Goal: Transaction & Acquisition: Purchase product/service

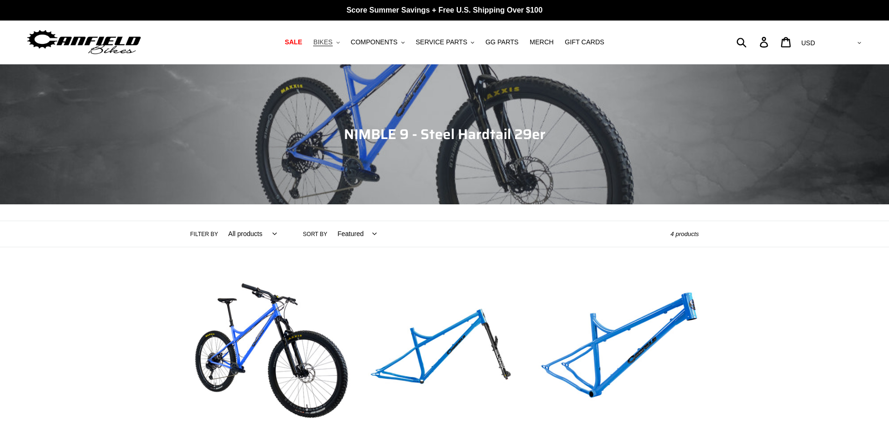
click at [332, 42] on span "BIKES" at bounding box center [322, 42] width 19 height 8
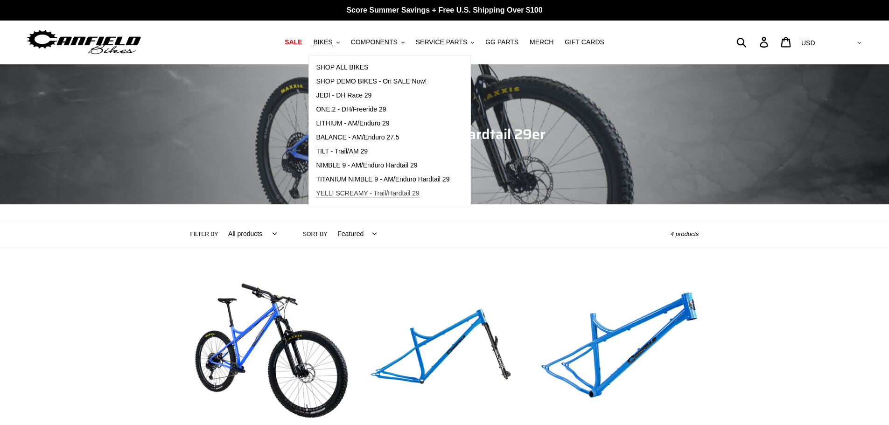
click at [371, 197] on span "YELLI SCREAMY - Trail/Hardtail 29" at bounding box center [368, 193] width 104 height 8
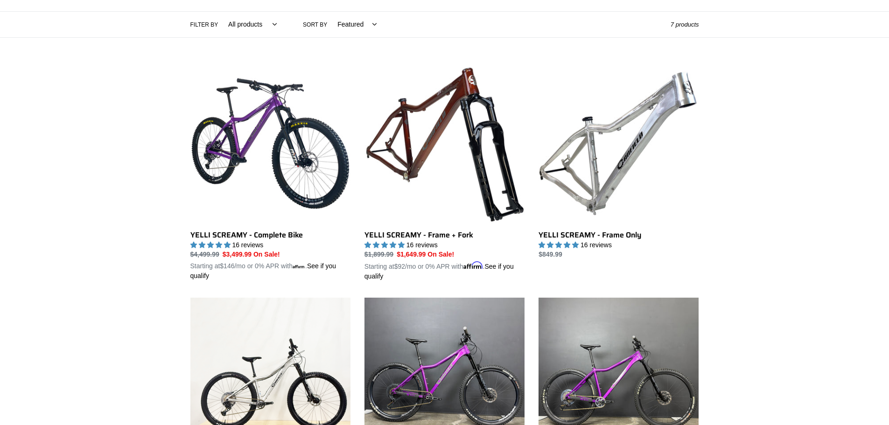
scroll to position [280, 0]
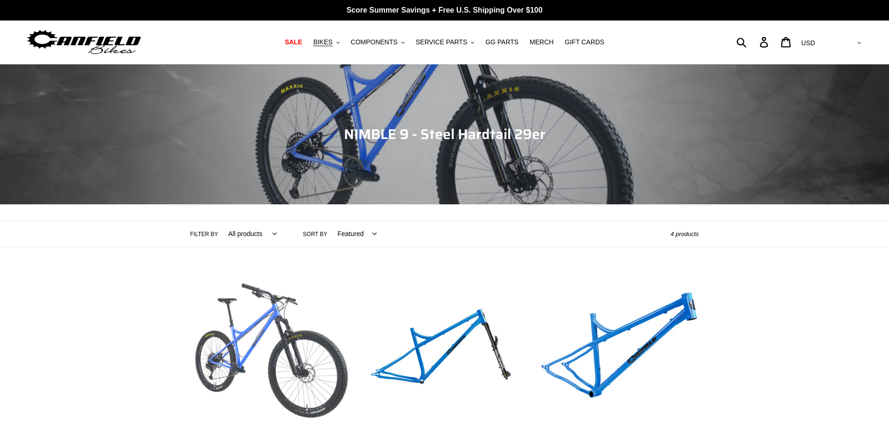
click at [196, 348] on link "NIMBLE 9 - Complete Bike" at bounding box center [270, 382] width 160 height 218
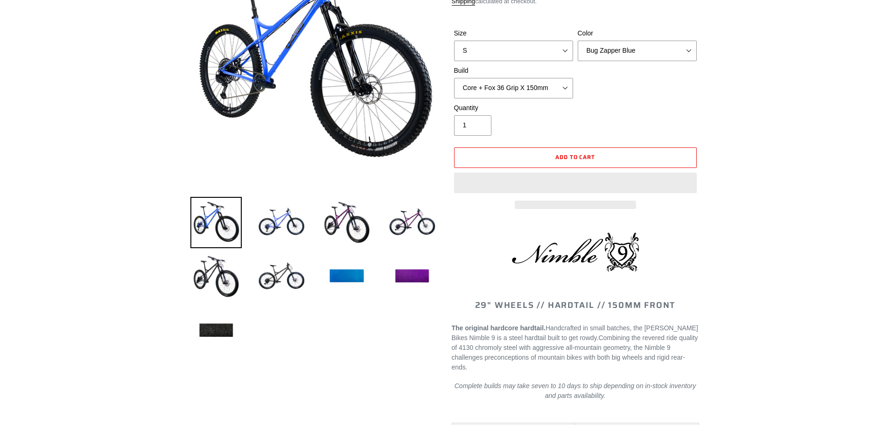
scroll to position [187, 0]
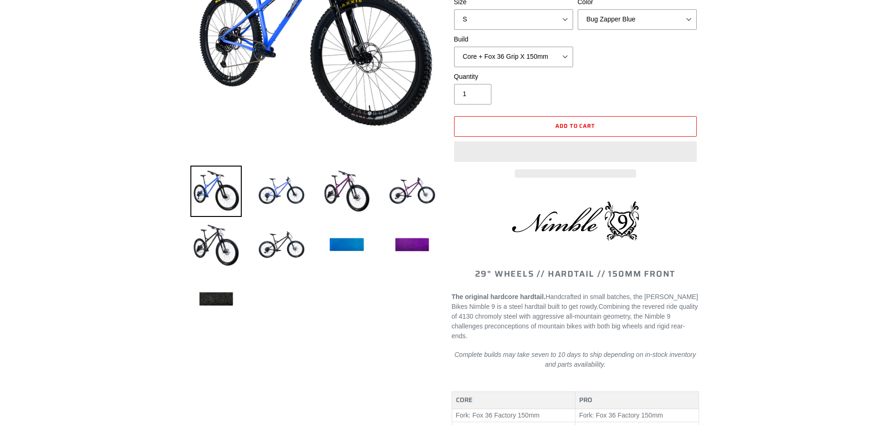
select select "highest-rating"
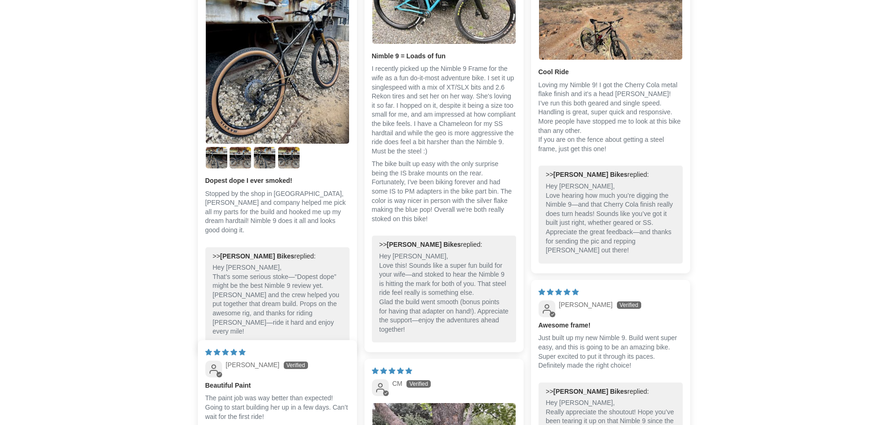
scroll to position [1959, 0]
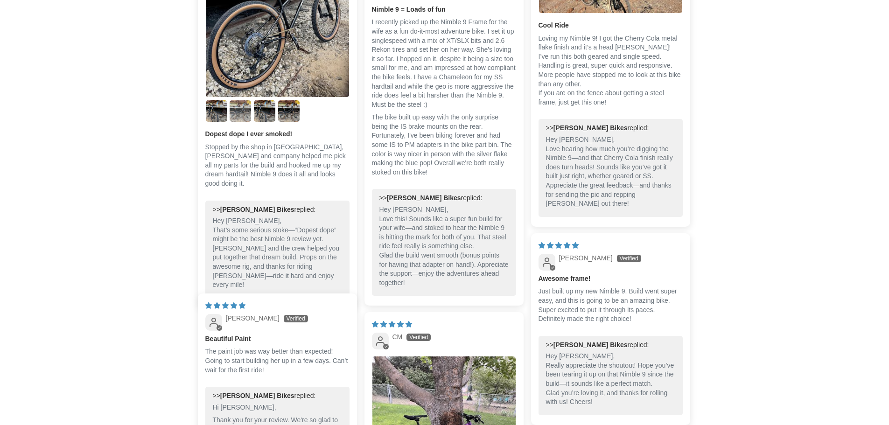
click at [232, 102] on img "Link to user picture 3" at bounding box center [240, 110] width 21 height 21
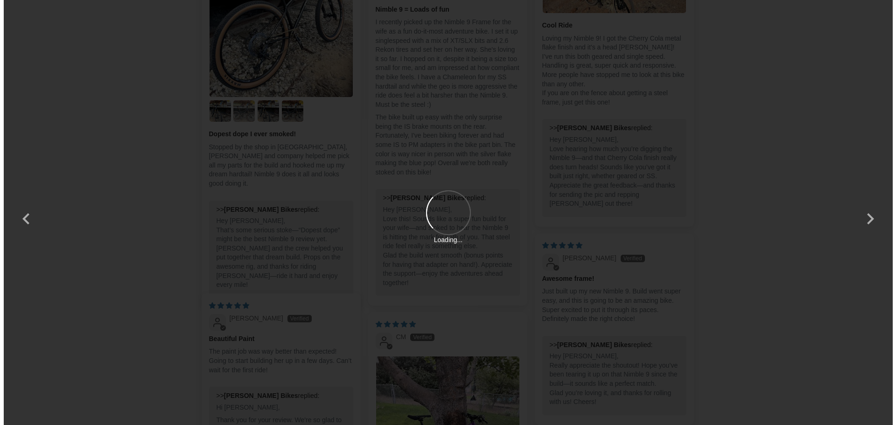
scroll to position [0, 0]
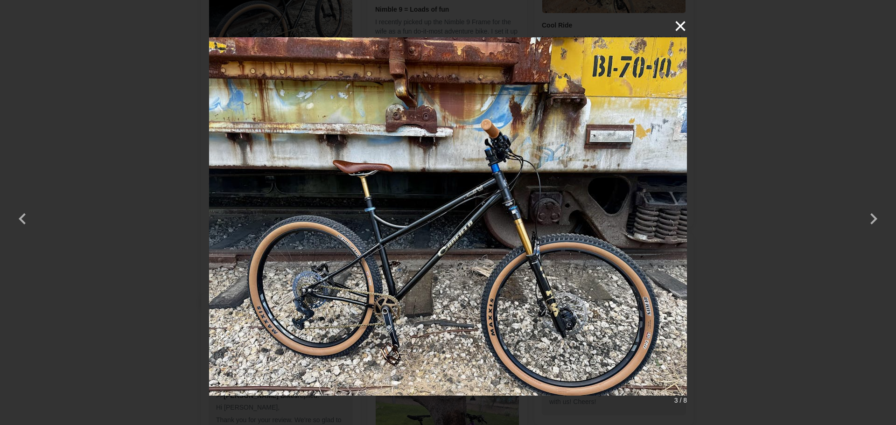
click at [681, 20] on button "×" at bounding box center [675, 26] width 22 height 22
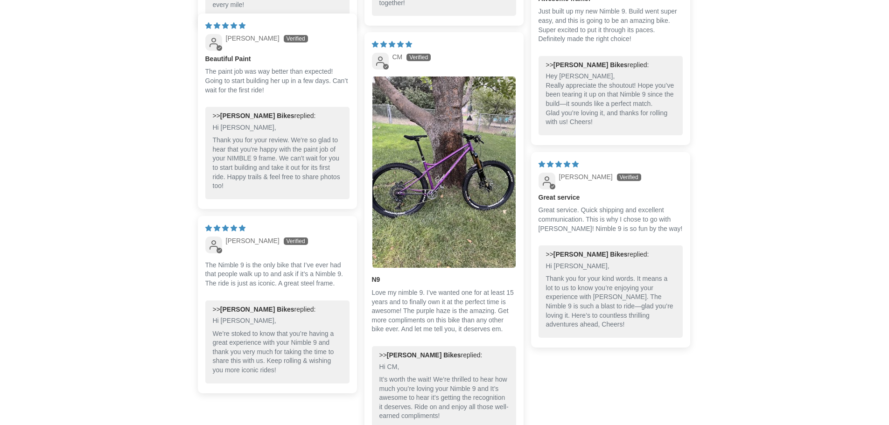
scroll to position [2286, 0]
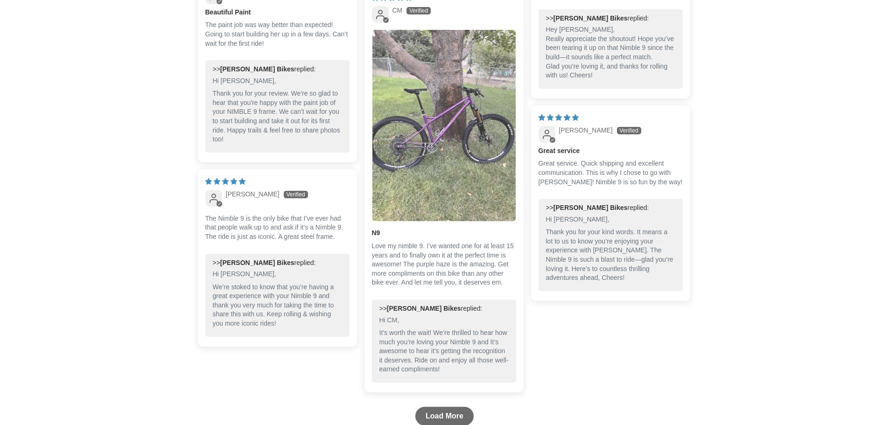
click at [390, 158] on img "Link to user picture 1" at bounding box center [443, 125] width 143 height 191
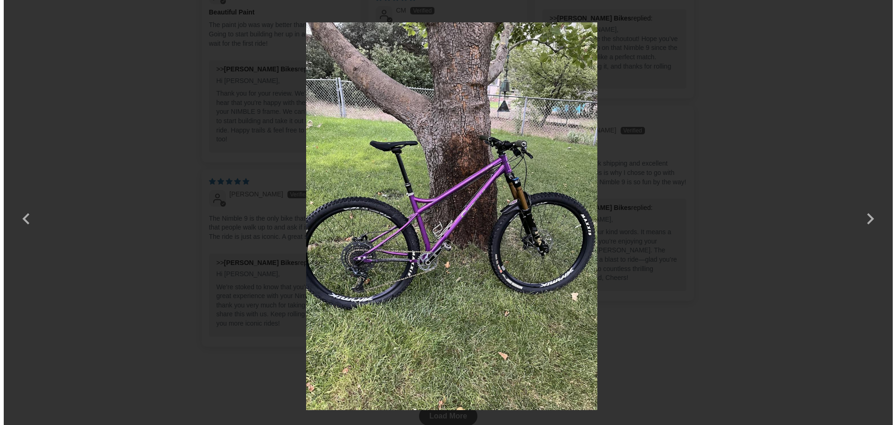
scroll to position [0, 0]
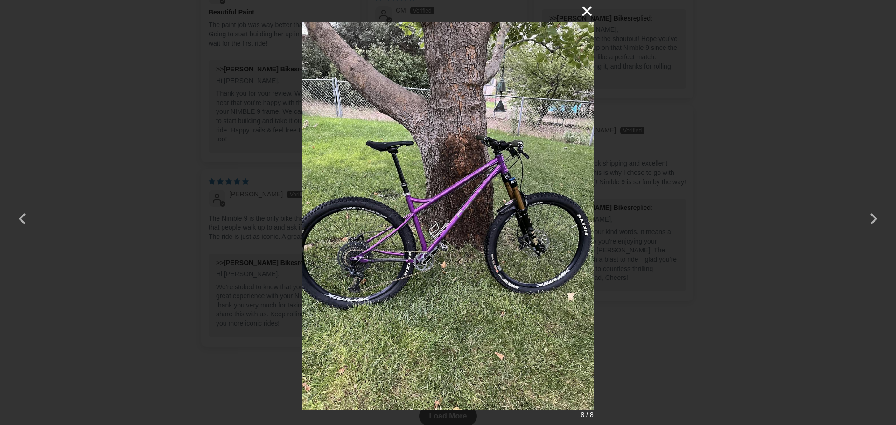
click at [585, 14] on button "×" at bounding box center [582, 11] width 22 height 22
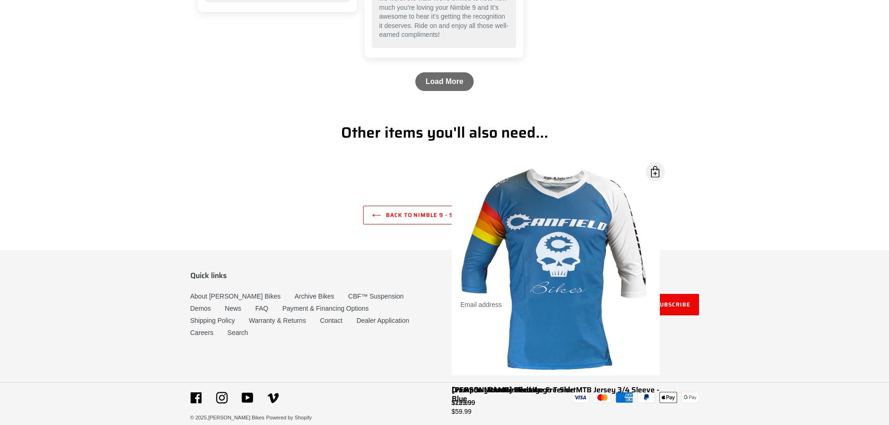
scroll to position [2621, 0]
